Goal: Find specific page/section: Find specific page/section

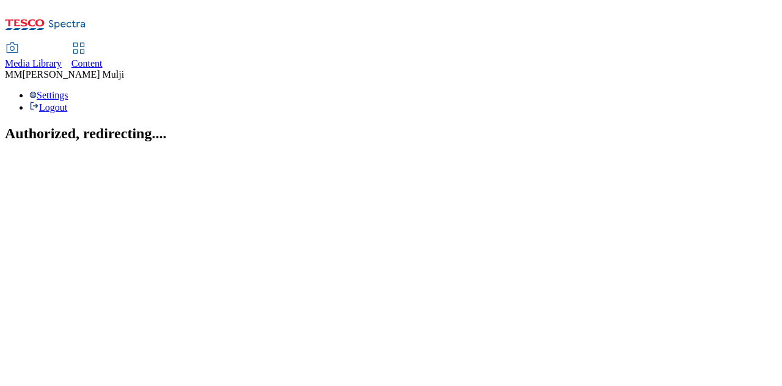
click at [103, 58] on span "Content" at bounding box center [86, 63] width 31 height 10
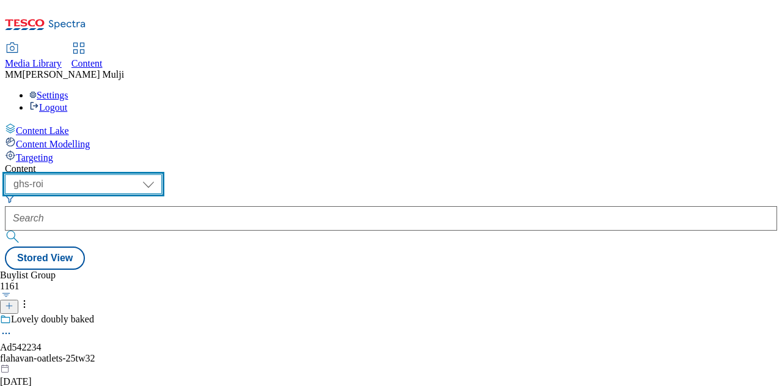
click at [162, 174] on select "ghs-roi ghs-uk" at bounding box center [83, 184] width 157 height 20
select select "ghs-uk"
click at [159, 174] on select "ghs-roi ghs-uk" at bounding box center [83, 184] width 157 height 20
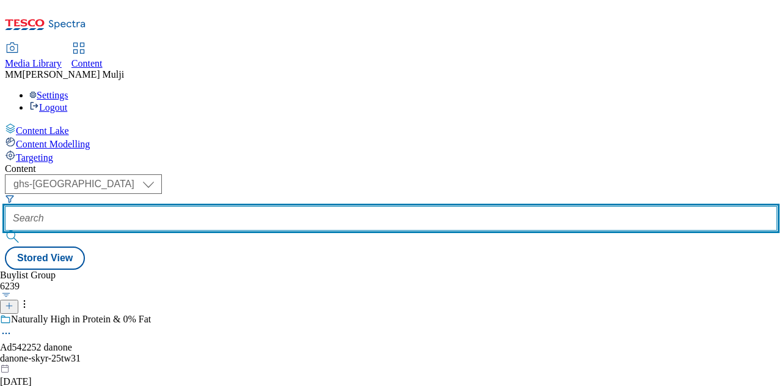
click at [292, 206] on input "text" at bounding box center [391, 218] width 772 height 24
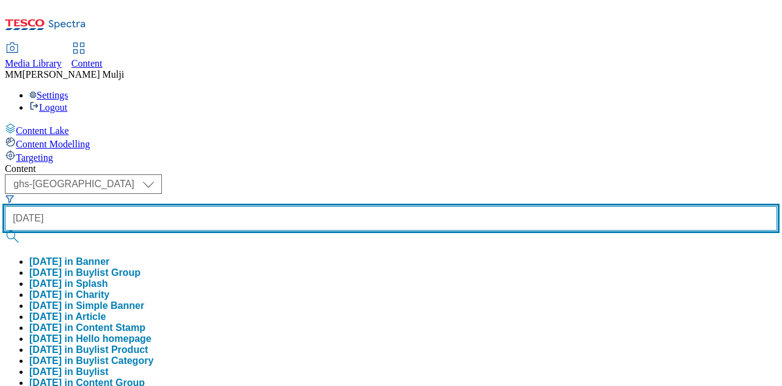
type input "diwali"
click at [5, 230] on button "submit" at bounding box center [13, 236] width 17 height 12
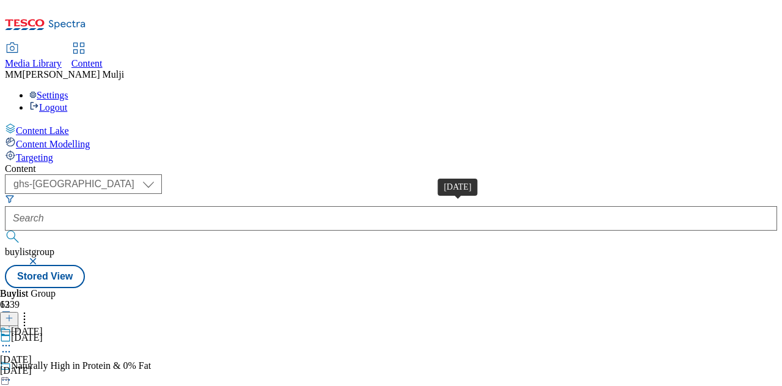
click at [32, 354] on span "Diwali" at bounding box center [16, 359] width 32 height 11
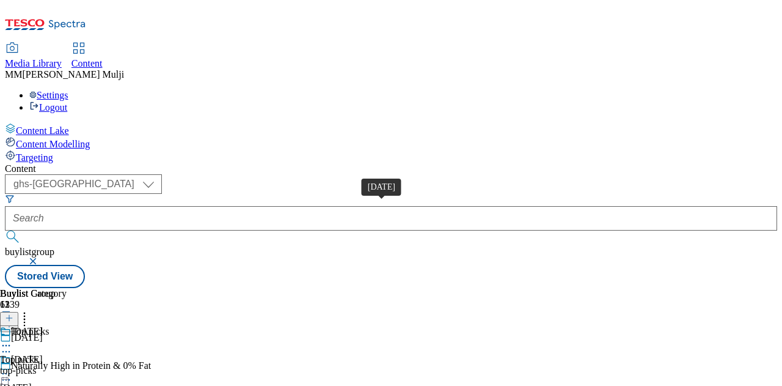
click at [32, 382] on span "Diwali" at bounding box center [16, 387] width 32 height 11
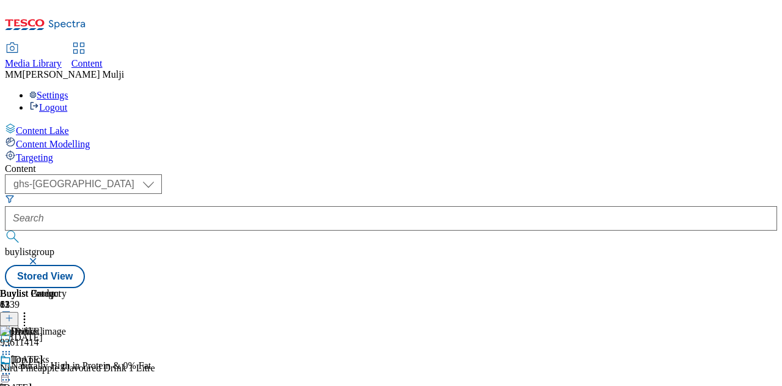
scroll to position [509, 0]
